Goal: Task Accomplishment & Management: Use online tool/utility

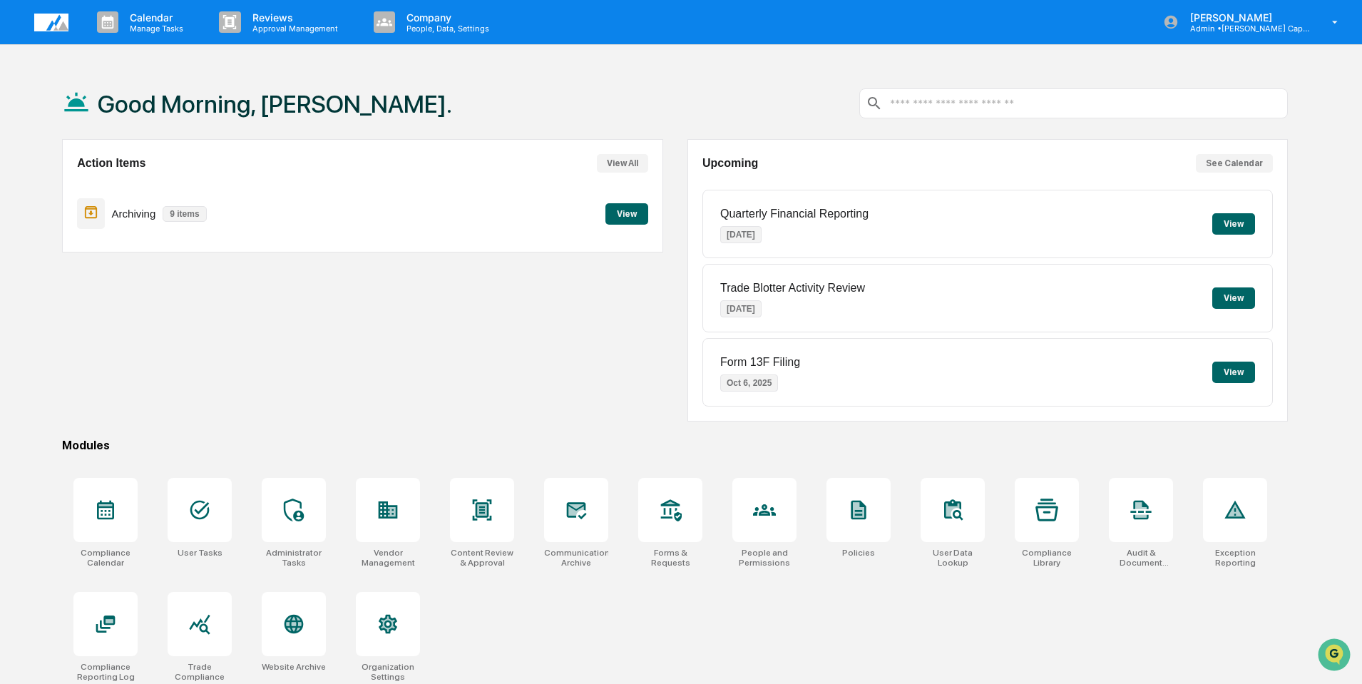
click at [631, 217] on button "View" at bounding box center [626, 213] width 43 height 21
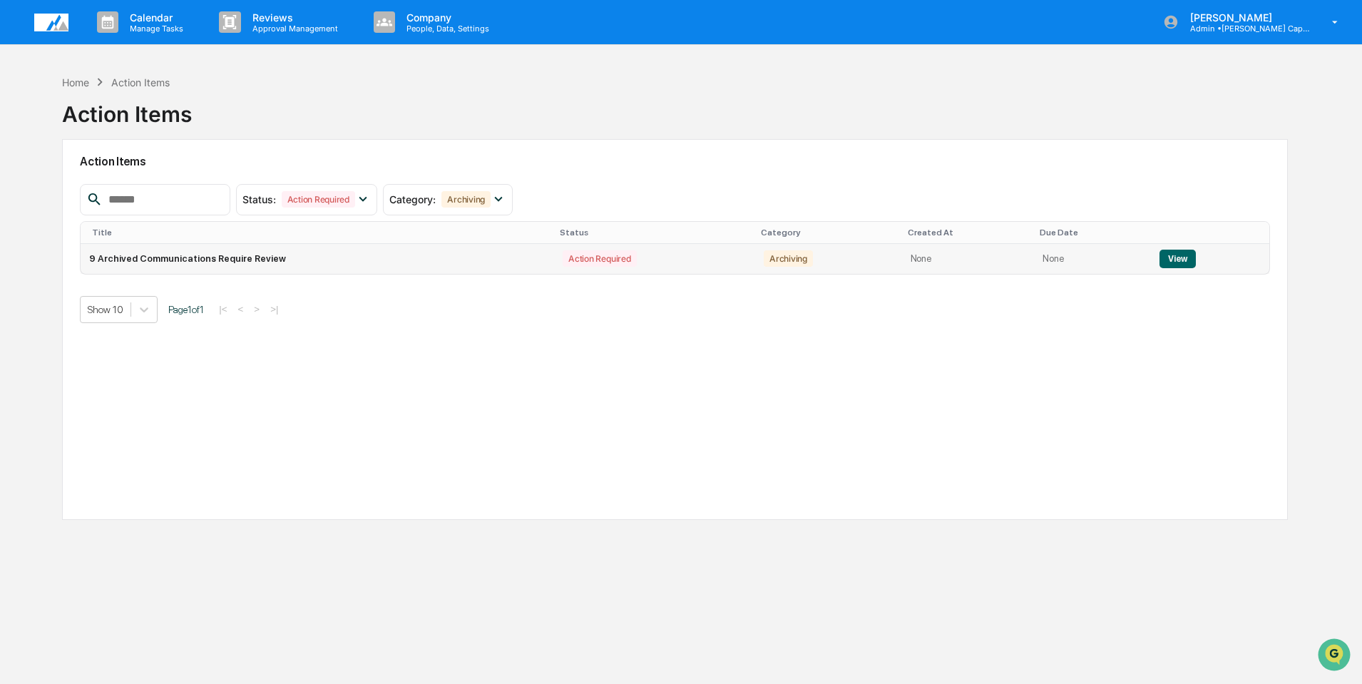
click at [1183, 257] on button "View" at bounding box center [1178, 259] width 36 height 19
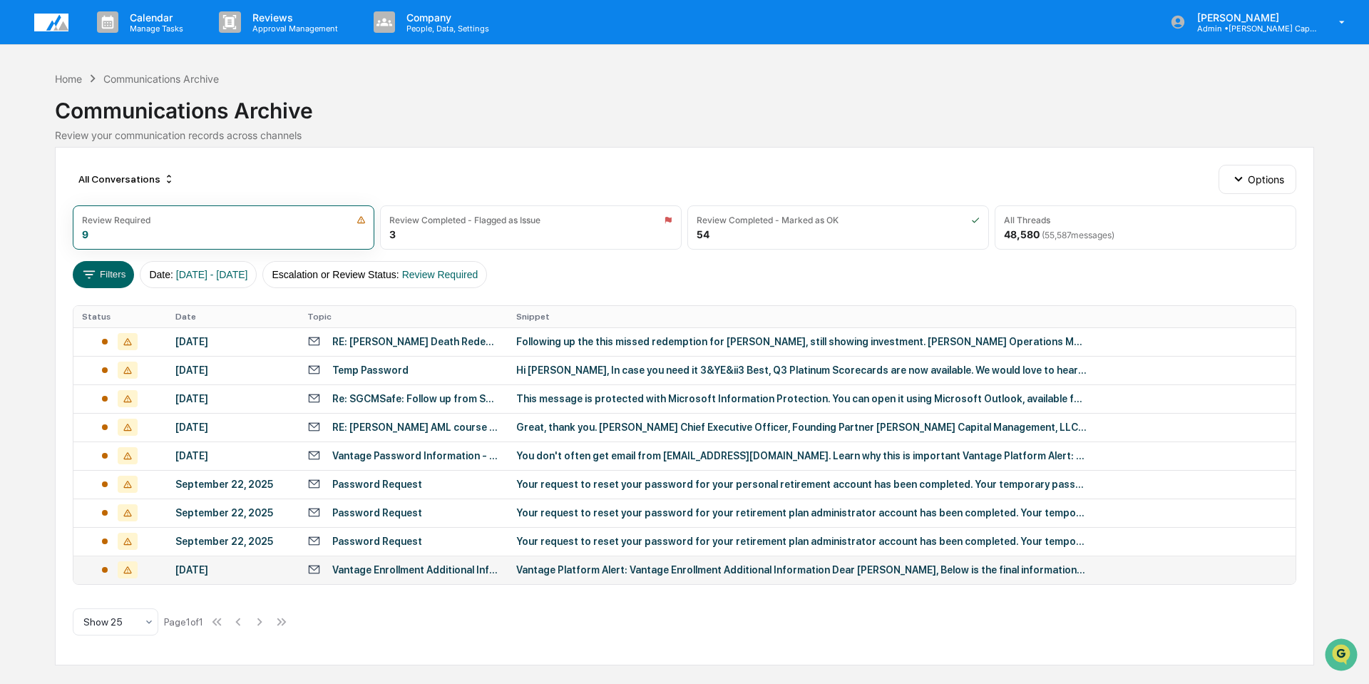
click at [668, 569] on div "Vantage Platform Alert: Vantage Enrollment Additional Information Dear [PERSON_…" at bounding box center [801, 569] width 570 height 11
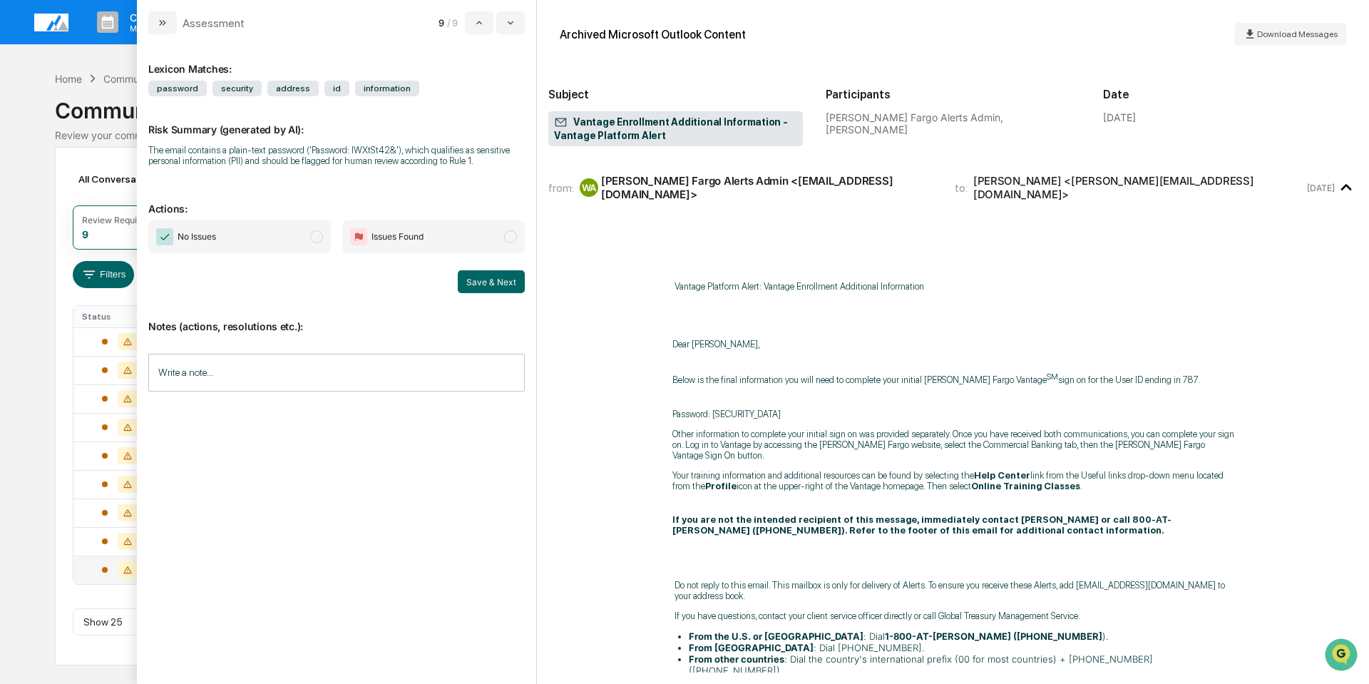
click at [269, 371] on input "Write a note..." at bounding box center [336, 373] width 377 height 38
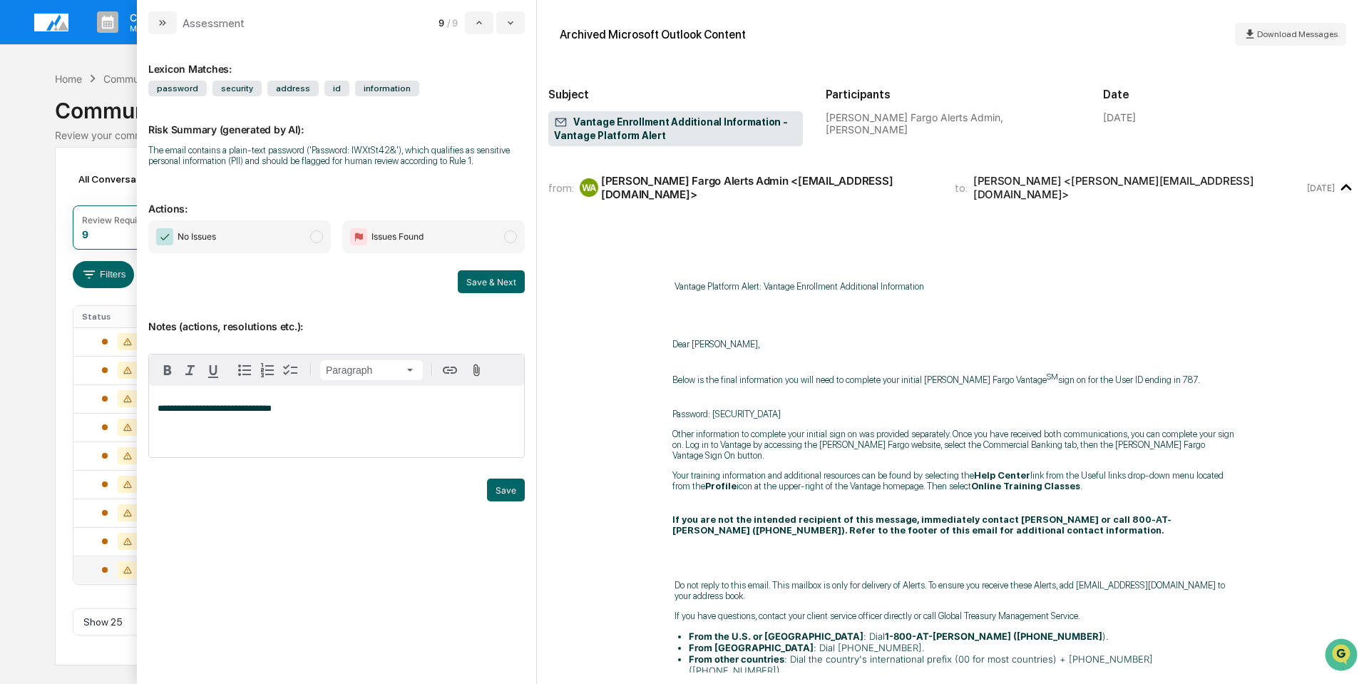
click at [150, 229] on span "No Issues" at bounding box center [239, 236] width 183 height 33
click at [501, 489] on button "Save" at bounding box center [506, 489] width 38 height 23
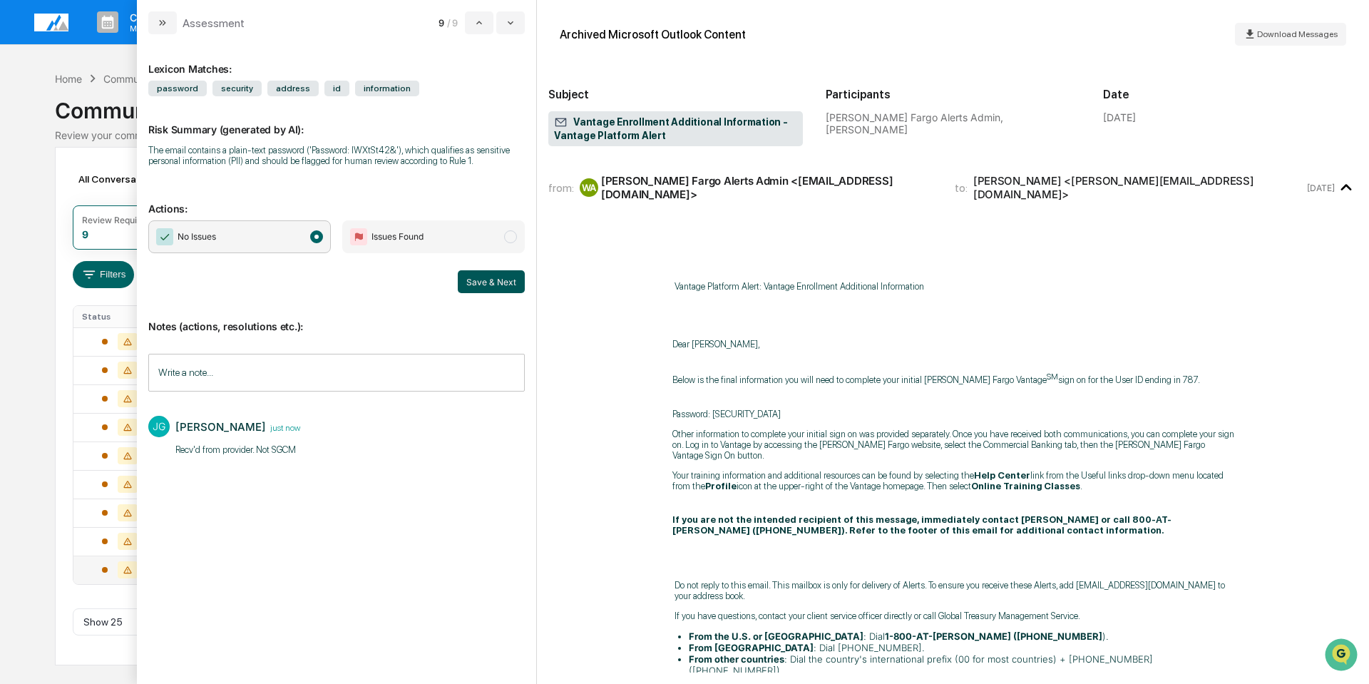
click at [491, 272] on button "Save & Next" at bounding box center [491, 281] width 67 height 23
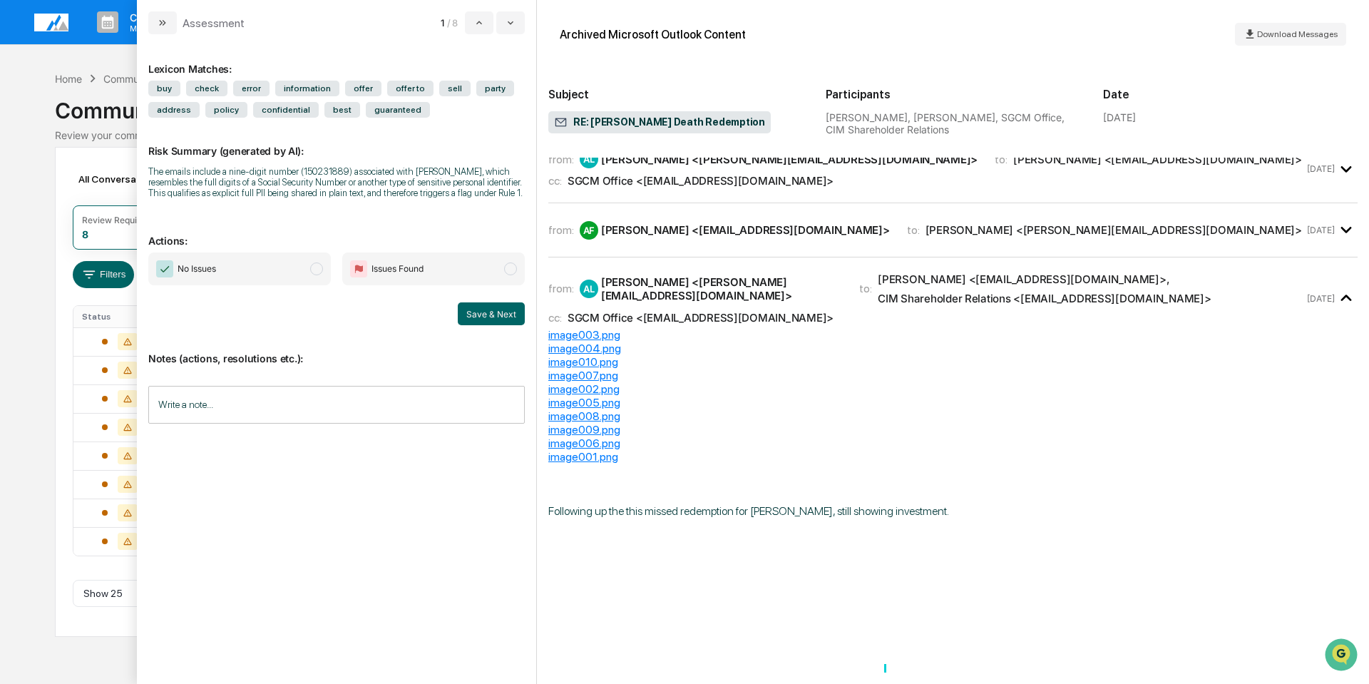
scroll to position [215, 0]
click at [476, 26] on icon "modal" at bounding box center [479, 22] width 11 height 11
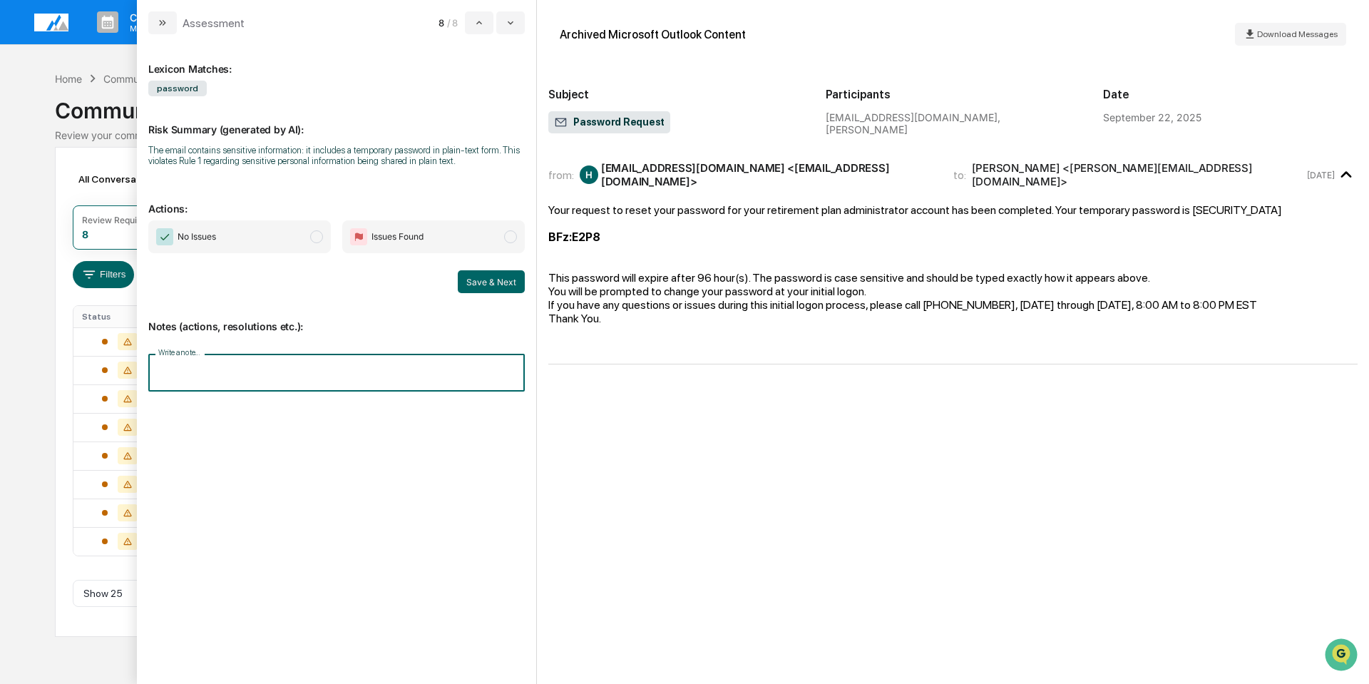
click at [210, 371] on input "Write a note..." at bounding box center [336, 373] width 377 height 38
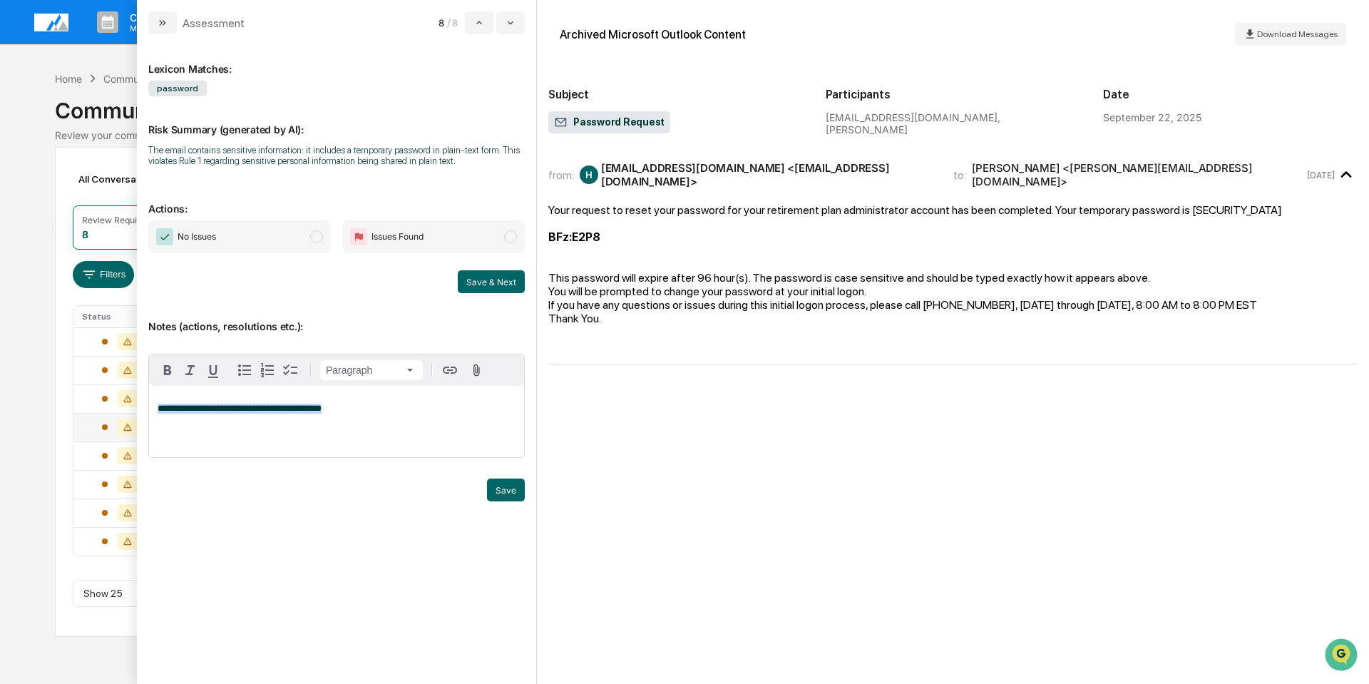
drag, startPoint x: 347, startPoint y: 410, endPoint x: 94, endPoint y: 417, distance: 252.5
click at [94, 417] on body "Calendar Manage Tasks Reviews Approval Management Company People, Data, Setting…" at bounding box center [684, 342] width 1369 height 684
copy span "**********"
click at [161, 236] on img "modal" at bounding box center [164, 236] width 17 height 17
click at [500, 280] on button "Save & Next" at bounding box center [491, 281] width 67 height 23
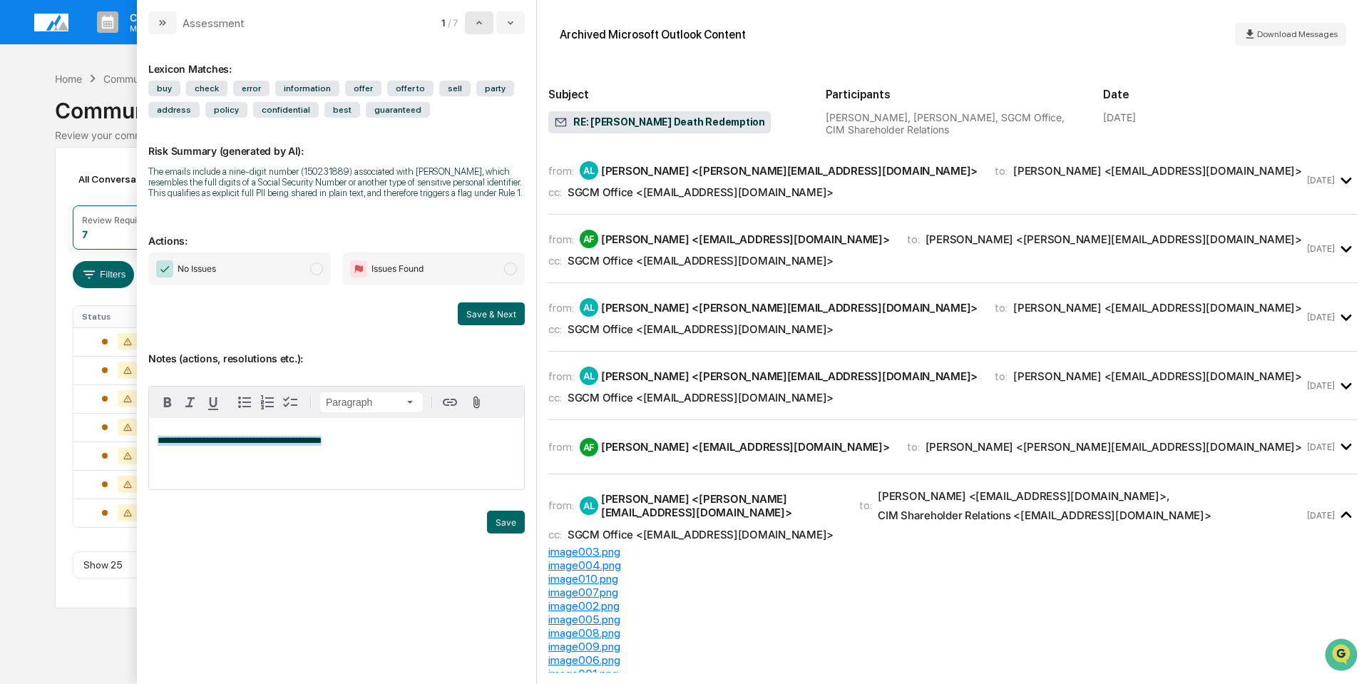
click at [475, 19] on icon "modal" at bounding box center [479, 22] width 11 height 11
click at [476, 19] on icon "modal" at bounding box center [479, 22] width 11 height 11
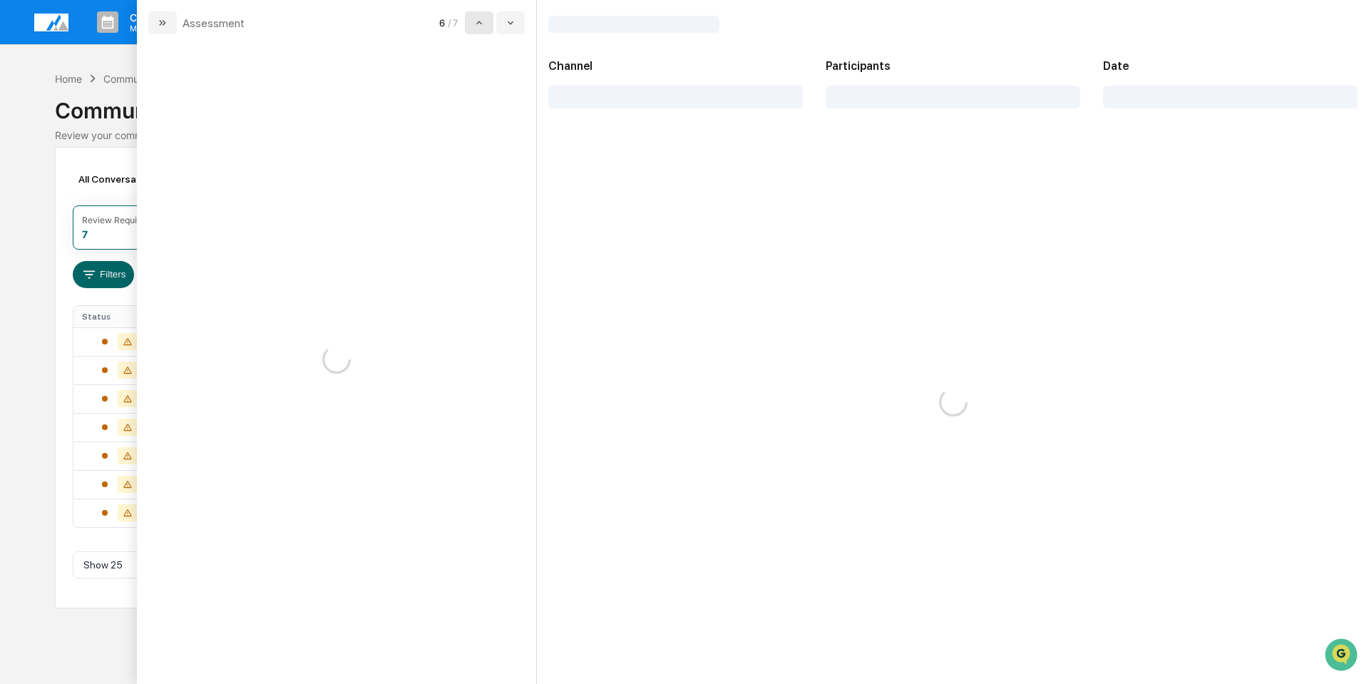
click at [476, 19] on icon "modal" at bounding box center [479, 22] width 11 height 11
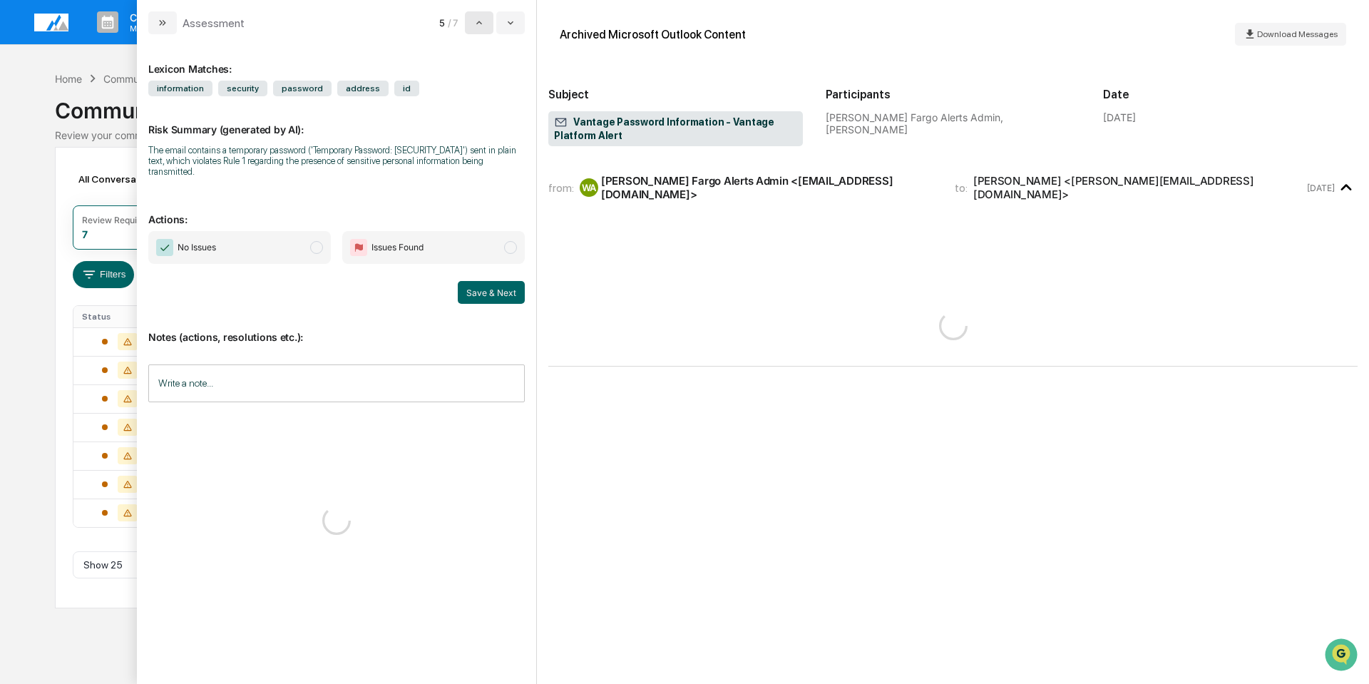
click at [476, 19] on icon "modal" at bounding box center [479, 22] width 11 height 11
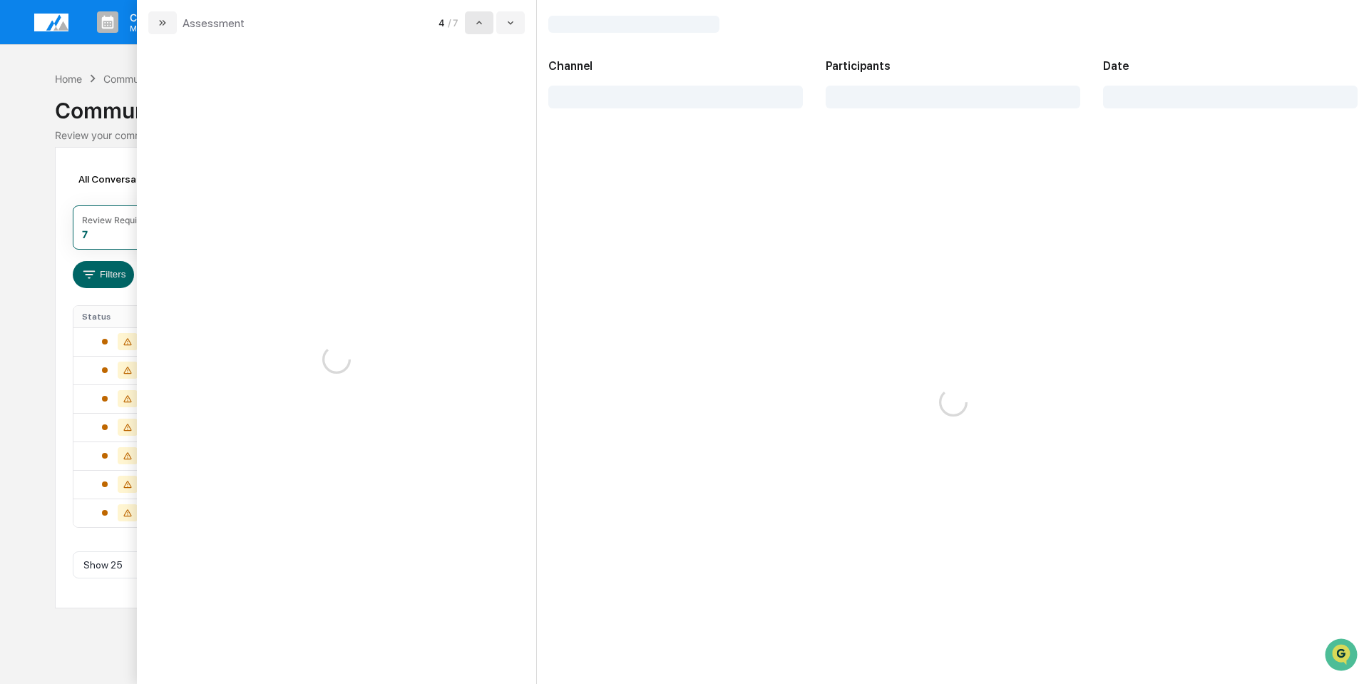
click at [476, 19] on icon "modal" at bounding box center [479, 22] width 11 height 11
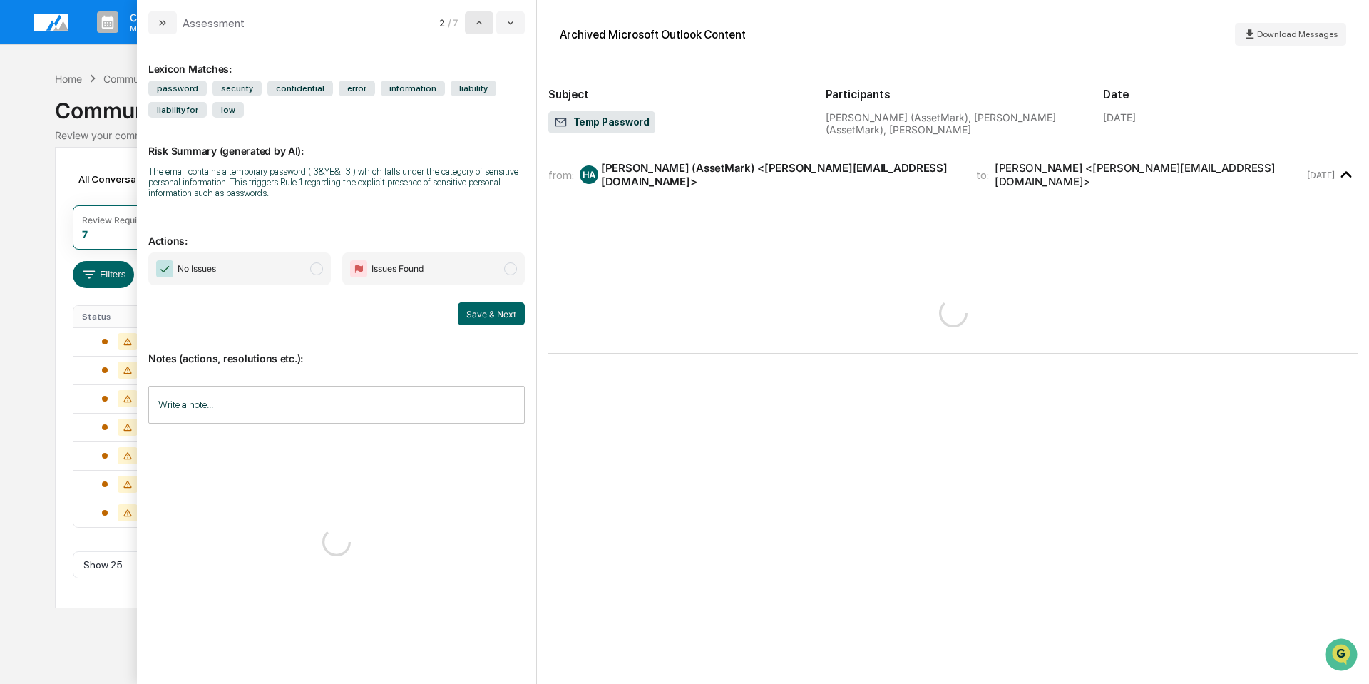
click at [476, 19] on icon "modal" at bounding box center [479, 22] width 11 height 11
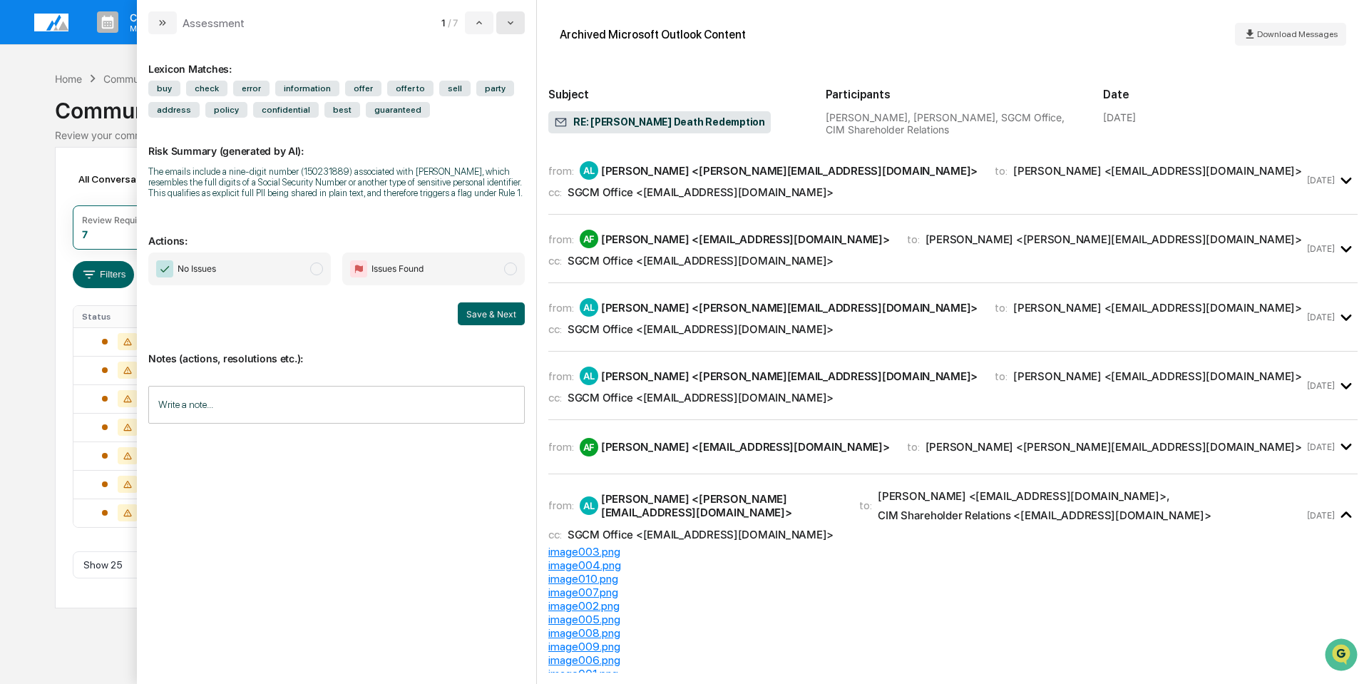
click at [506, 24] on icon "modal" at bounding box center [510, 22] width 11 height 11
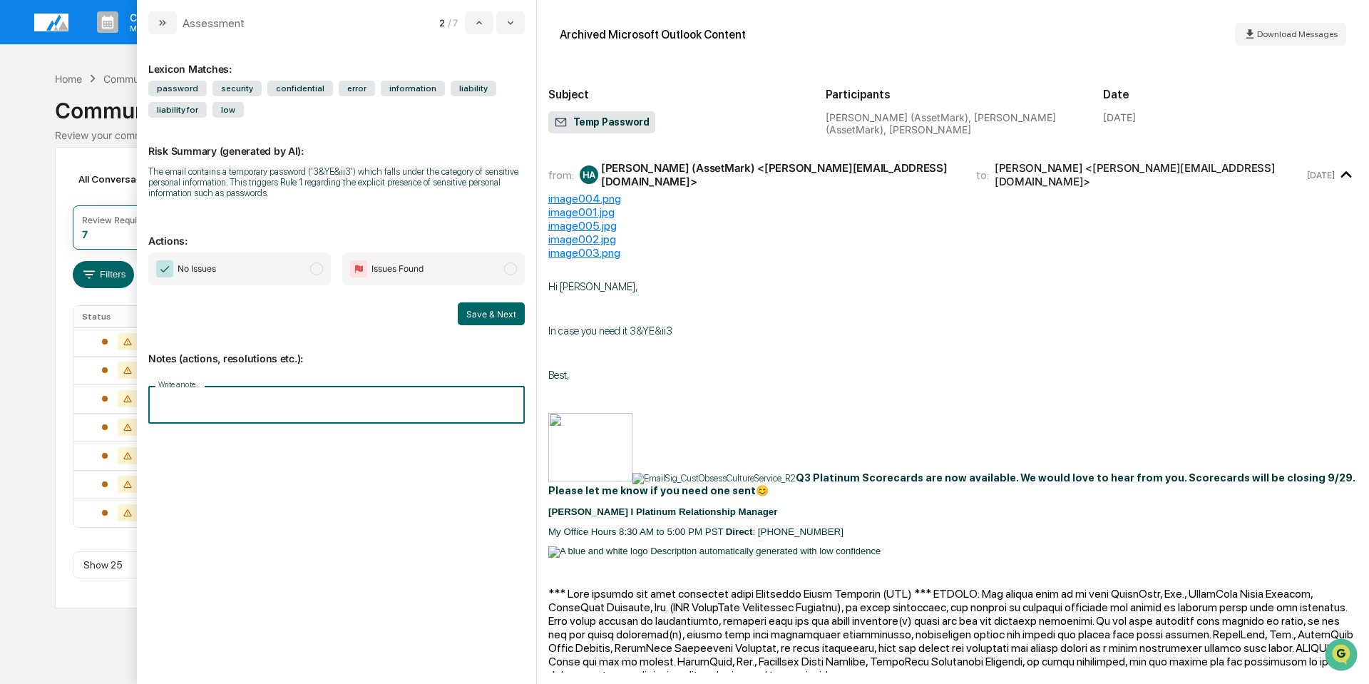
click at [356, 404] on input "Write a note..." at bounding box center [336, 405] width 377 height 38
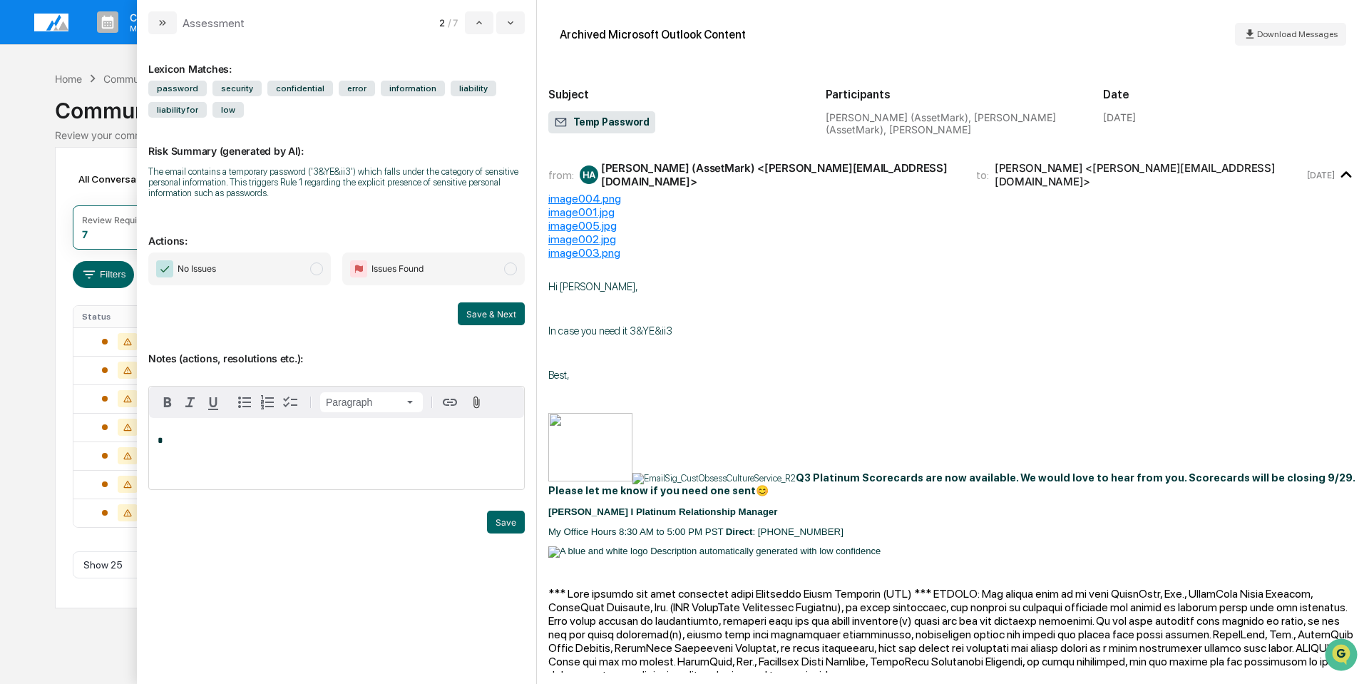
click at [290, 430] on div "*" at bounding box center [336, 453] width 375 height 71
paste div "modal"
click at [169, 267] on img "modal" at bounding box center [164, 268] width 17 height 17
click at [476, 310] on button "Save & Next" at bounding box center [491, 313] width 67 height 23
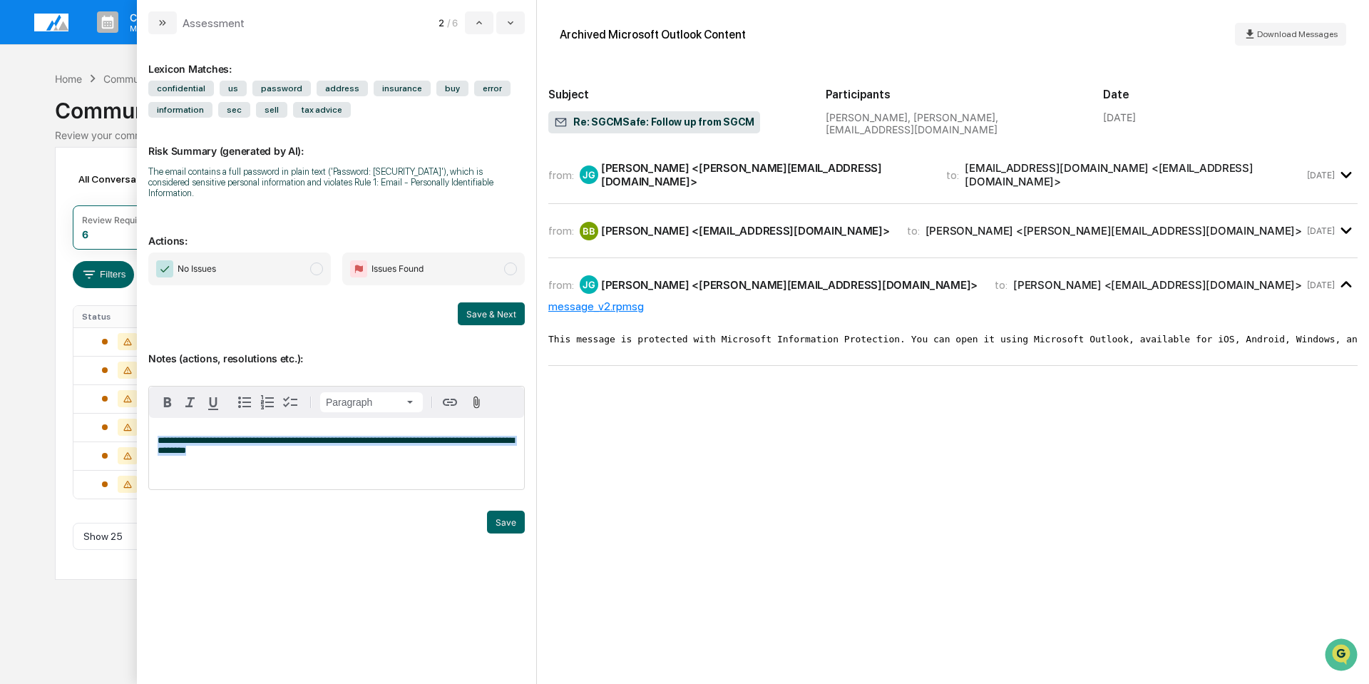
drag, startPoint x: 297, startPoint y: 458, endPoint x: 54, endPoint y: 430, distance: 244.0
click at [54, 430] on body "Calendar Manage Tasks Reviews Approval Management Company People, Data, Setting…" at bounding box center [684, 342] width 1369 height 684
click at [175, 270] on span "No Issues" at bounding box center [186, 268] width 60 height 17
click at [489, 310] on button "Save & Next" at bounding box center [491, 313] width 67 height 23
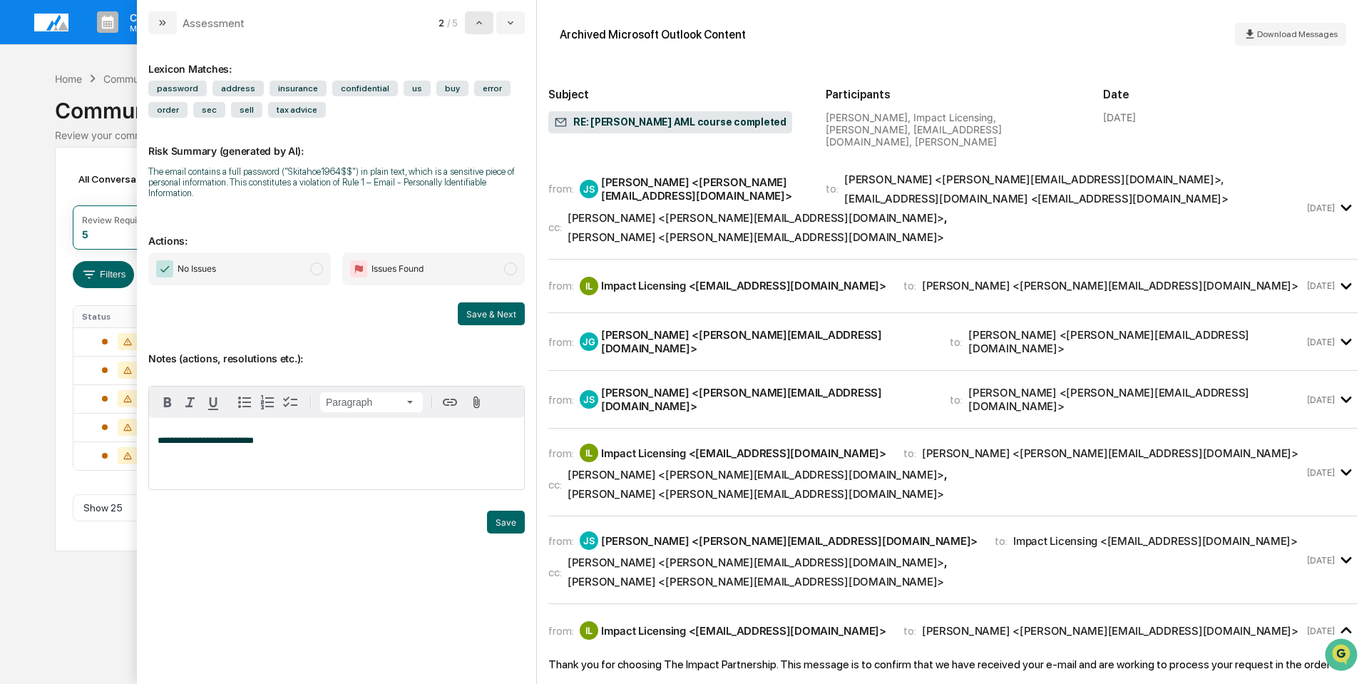
click at [478, 26] on icon "modal" at bounding box center [479, 22] width 11 height 11
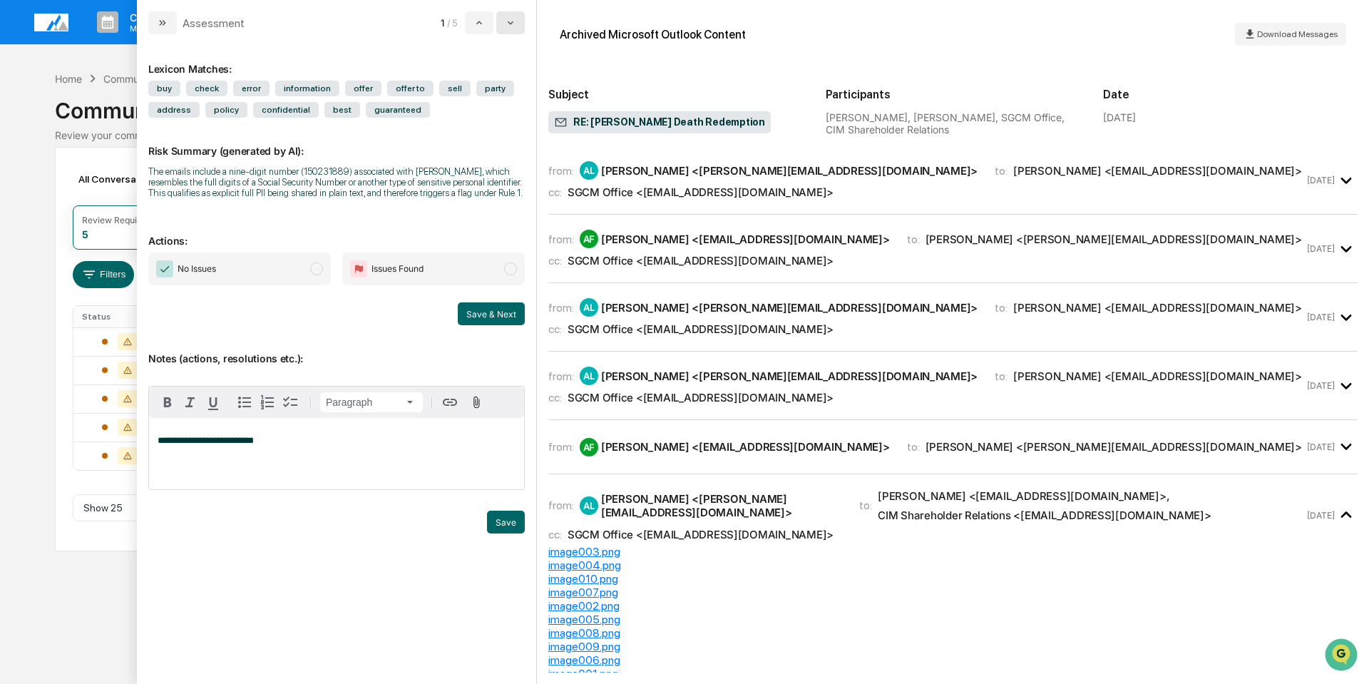
click at [513, 26] on icon "modal" at bounding box center [510, 22] width 11 height 11
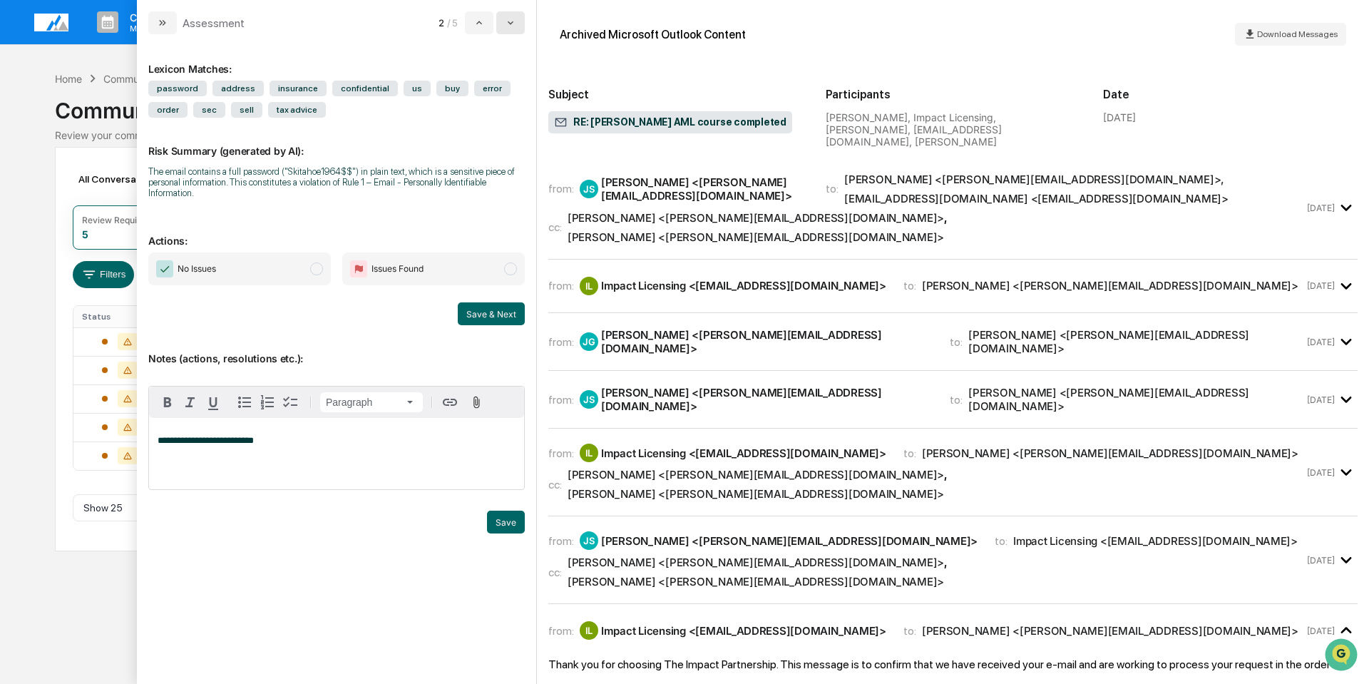
click at [509, 24] on icon "modal" at bounding box center [510, 22] width 11 height 11
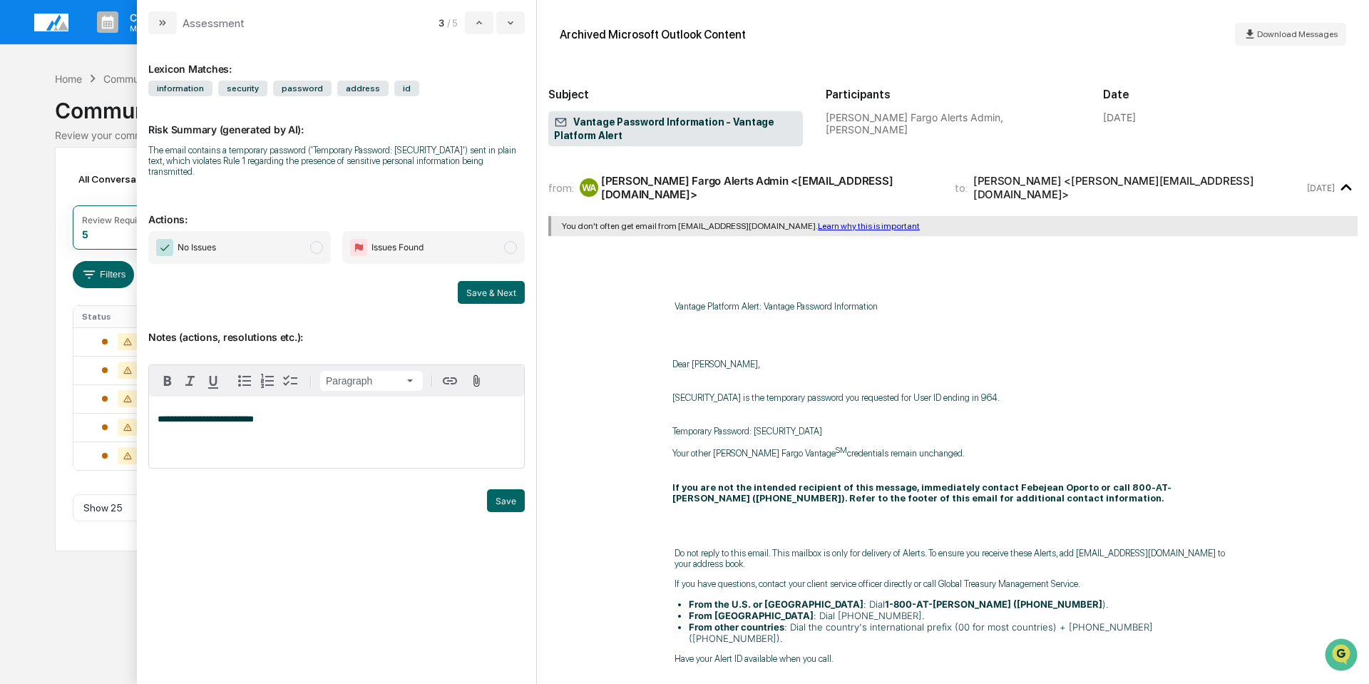
click at [168, 239] on img "modal" at bounding box center [164, 247] width 17 height 17
drag, startPoint x: 303, startPoint y: 408, endPoint x: 103, endPoint y: 399, distance: 200.6
click at [103, 399] on body "Calendar Manage Tasks Reviews Approval Management Company People, Data, Setting…" at bounding box center [684, 342] width 1369 height 684
click at [503, 281] on button "Save & Next" at bounding box center [491, 292] width 67 height 23
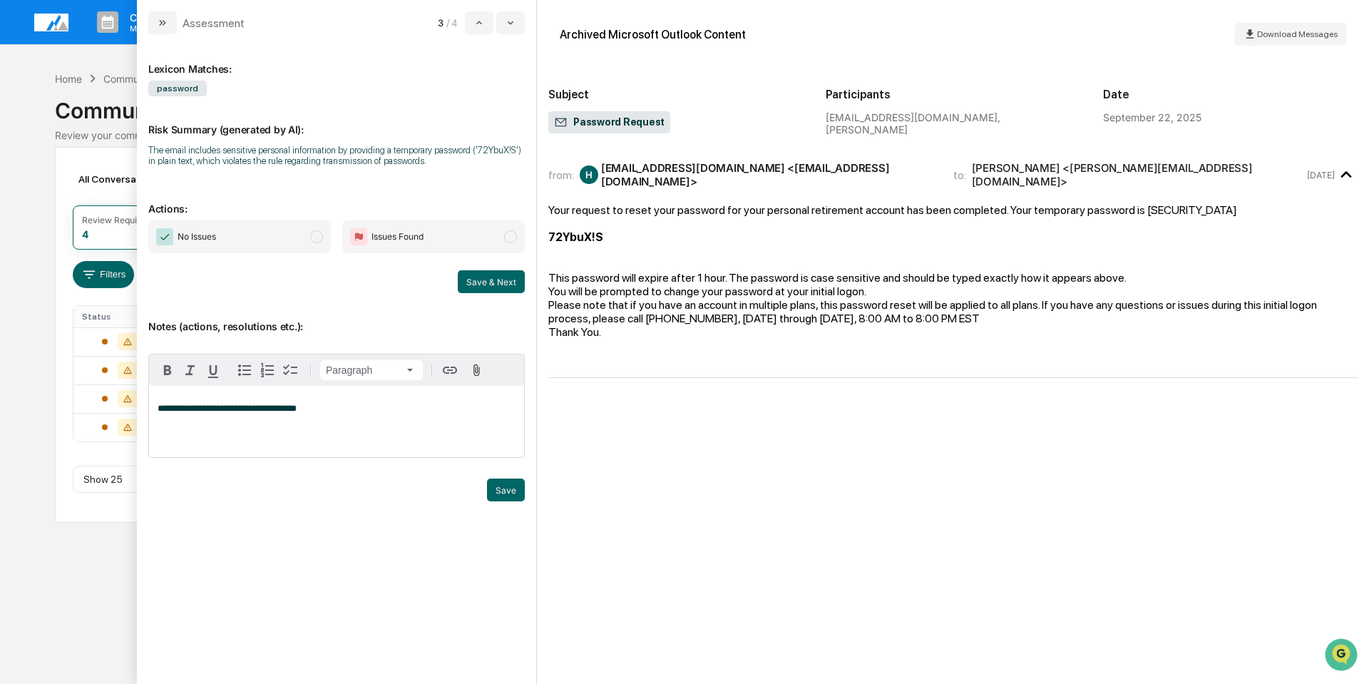
click at [319, 232] on span "modal" at bounding box center [316, 236] width 13 height 13
click at [485, 277] on button "Save & Next" at bounding box center [491, 281] width 67 height 23
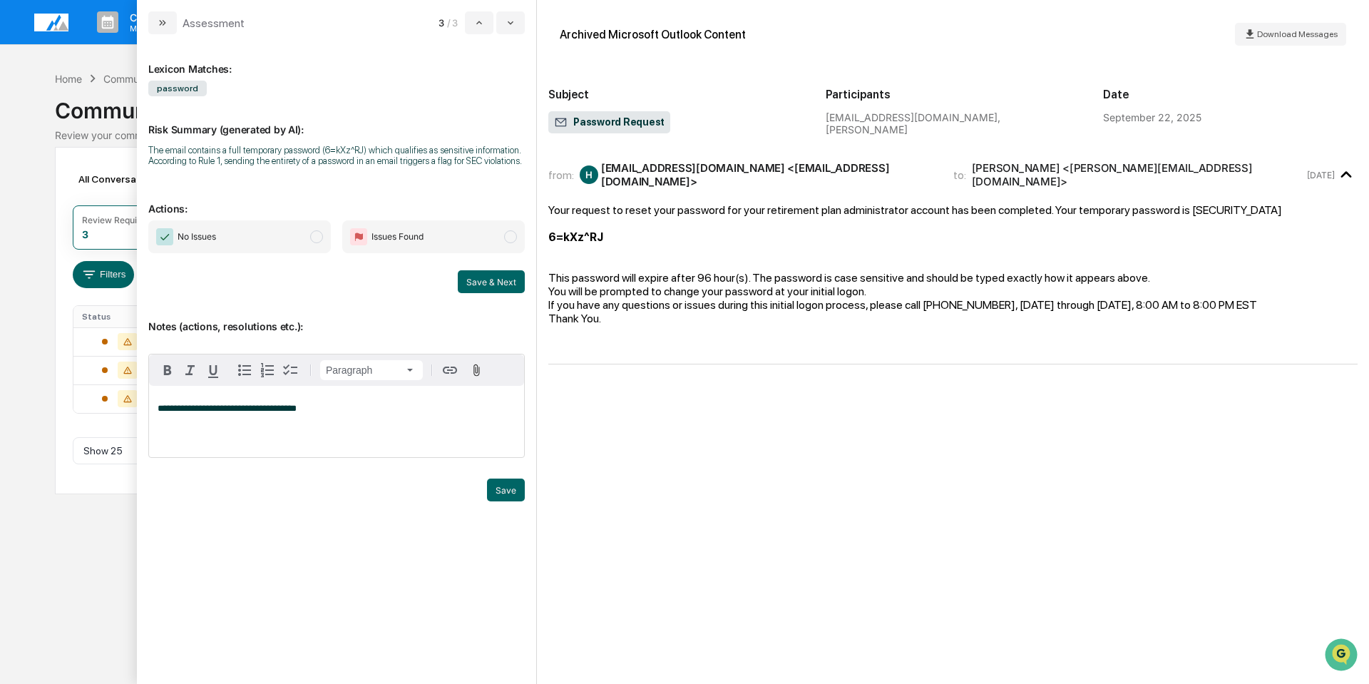
click at [311, 237] on span "modal" at bounding box center [316, 236] width 13 height 13
click at [491, 277] on button "Save & Next" at bounding box center [491, 281] width 67 height 23
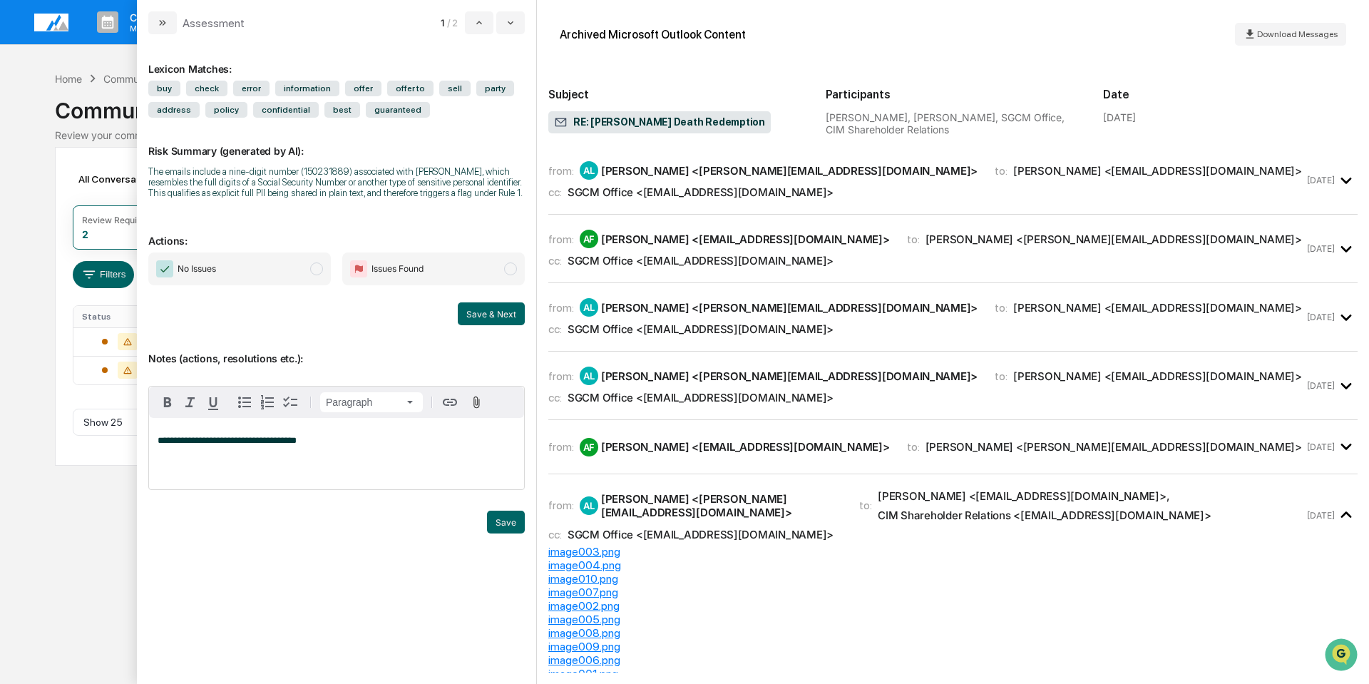
click at [4, 109] on div "Calendar Manage Tasks Reviews Approval Management Company People, Data, Setting…" at bounding box center [684, 342] width 1369 height 684
